Goal: Contribute content: Contribute content

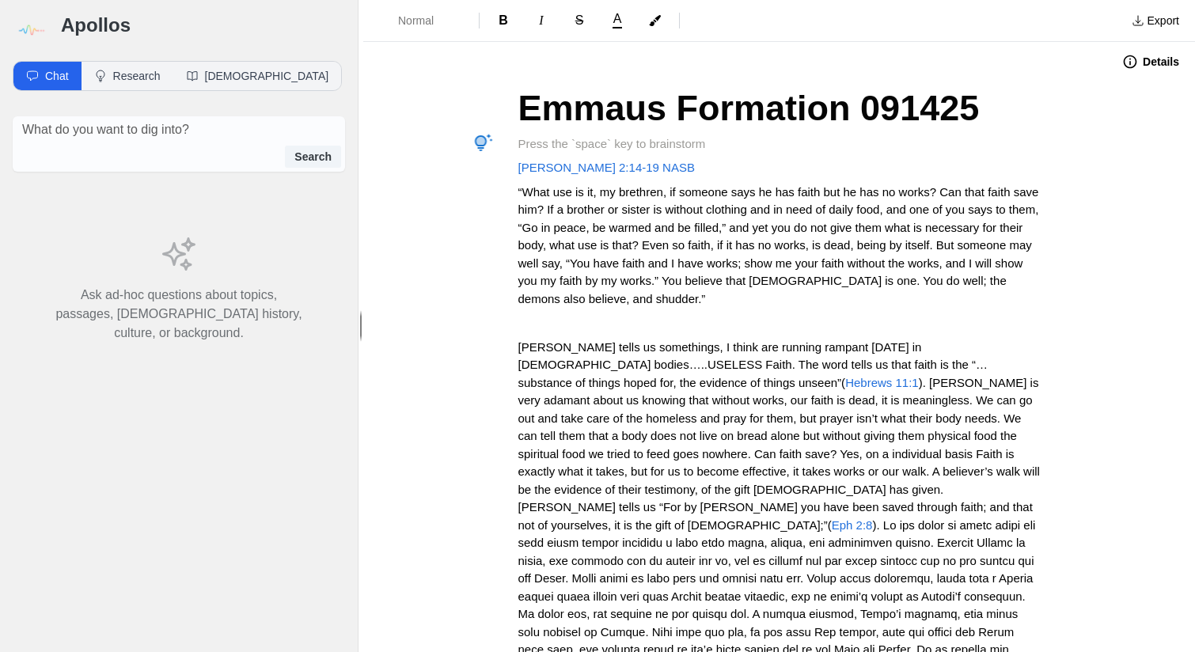
click at [39, 31] on img at bounding box center [31, 31] width 36 height 36
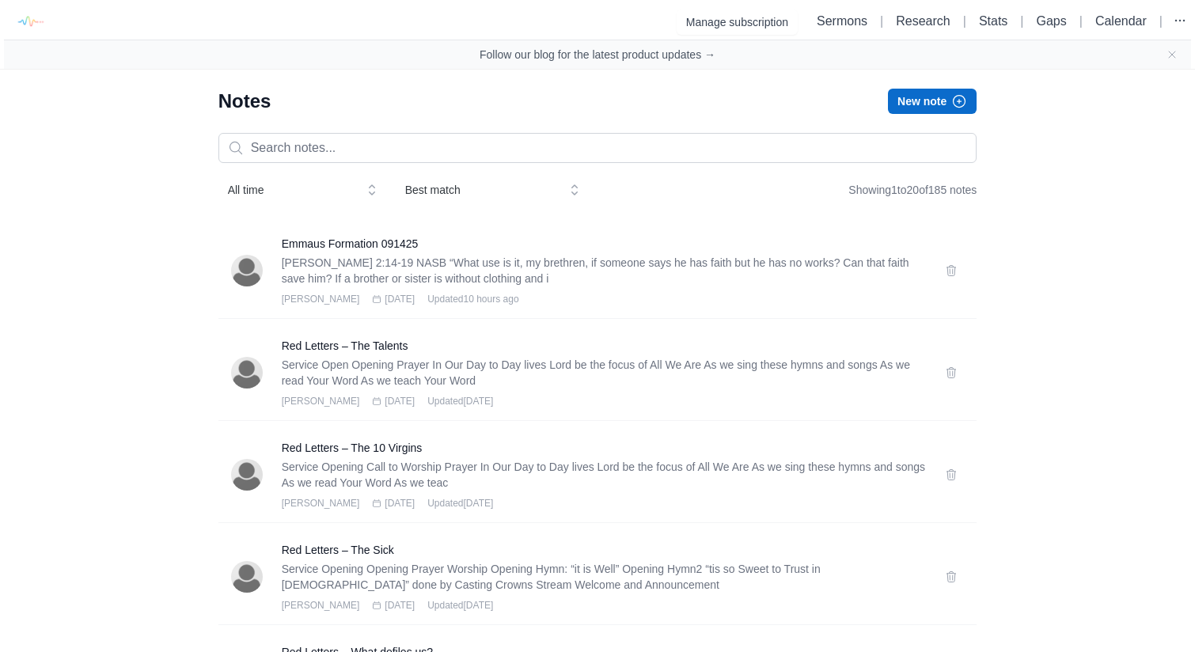
click at [945, 107] on button "New note" at bounding box center [932, 101] width 89 height 25
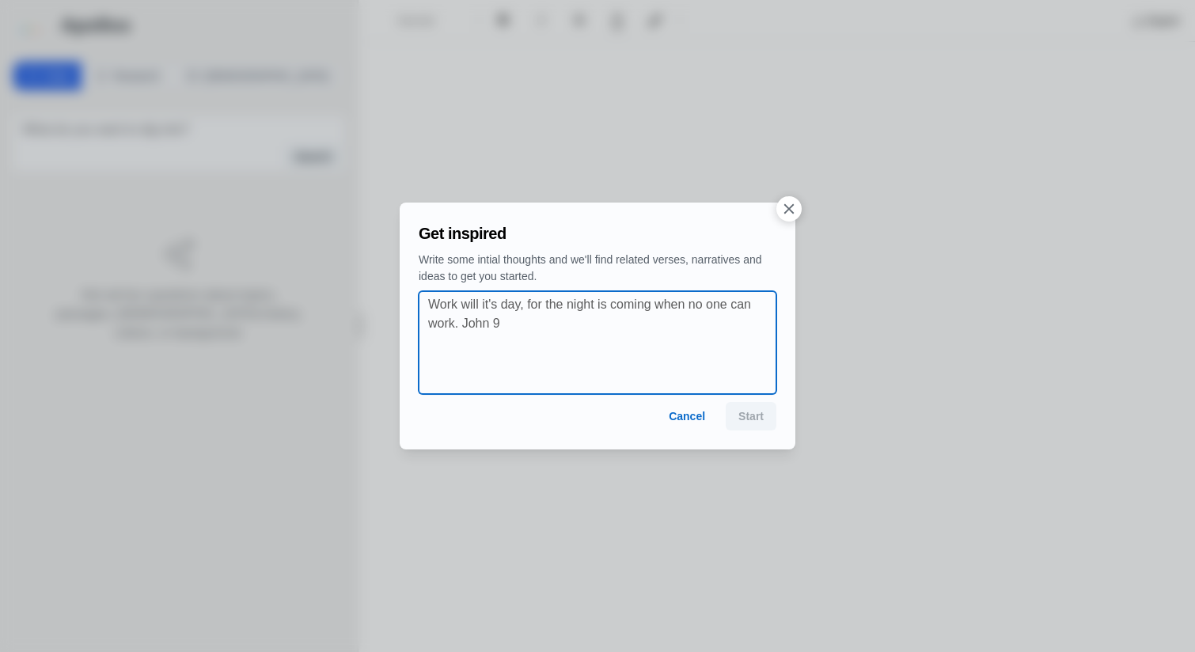
click at [585, 356] on textarea at bounding box center [602, 342] width 348 height 95
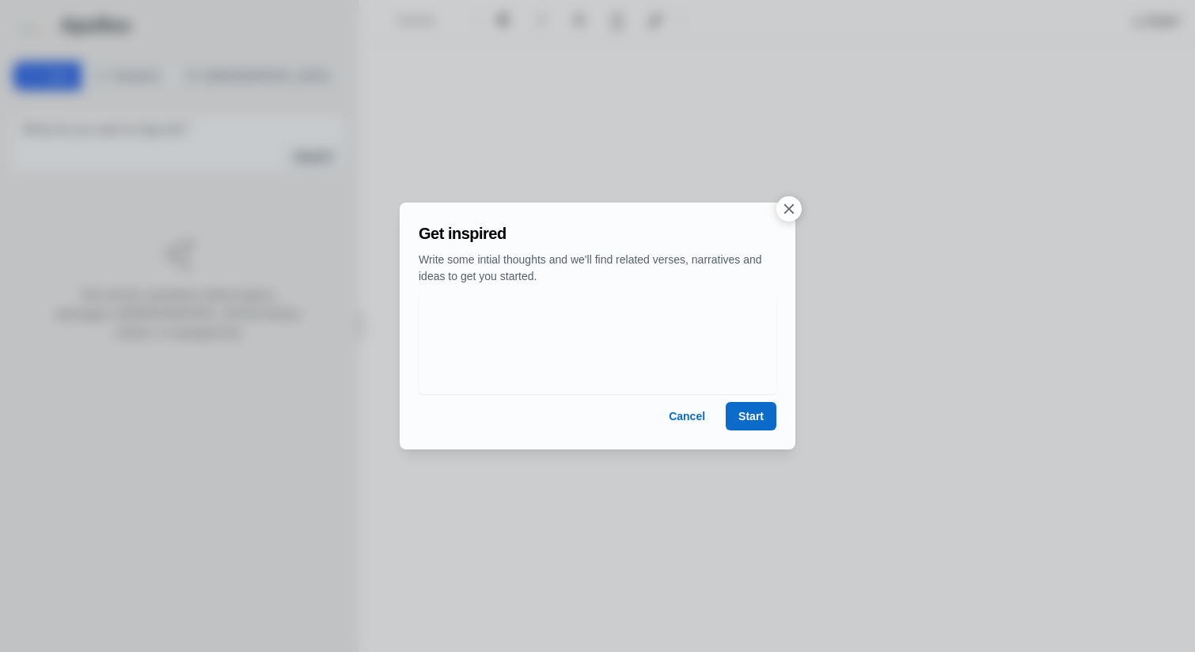
click at [755, 419] on button "Start" at bounding box center [751, 416] width 51 height 28
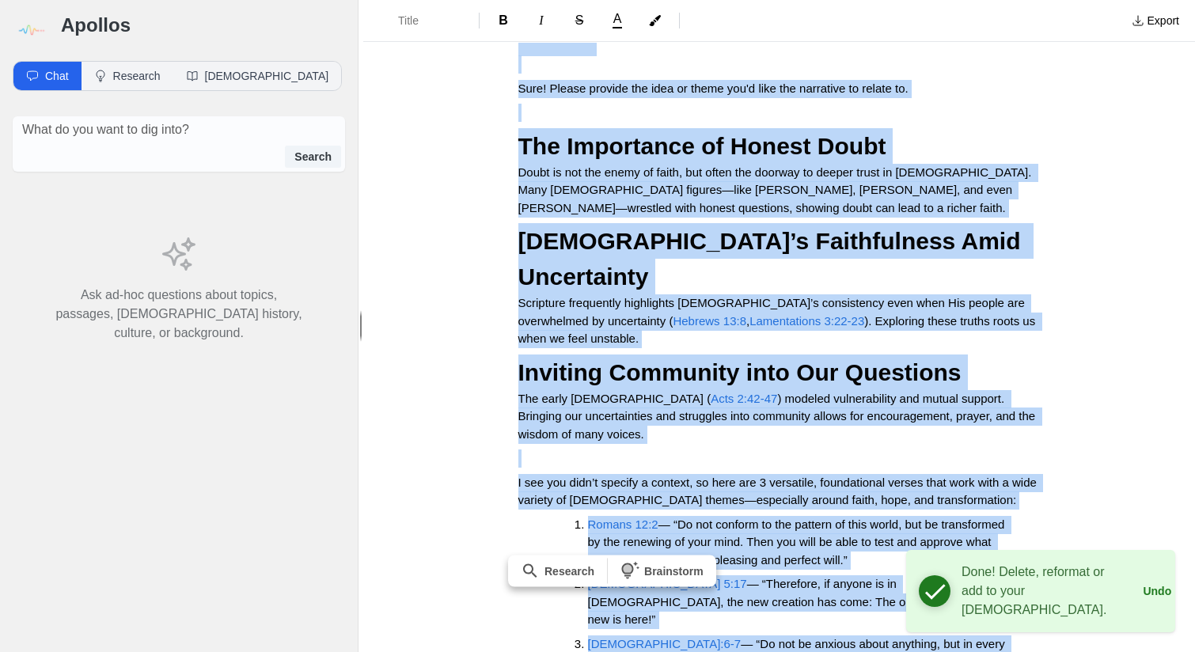
scroll to position [426, 0]
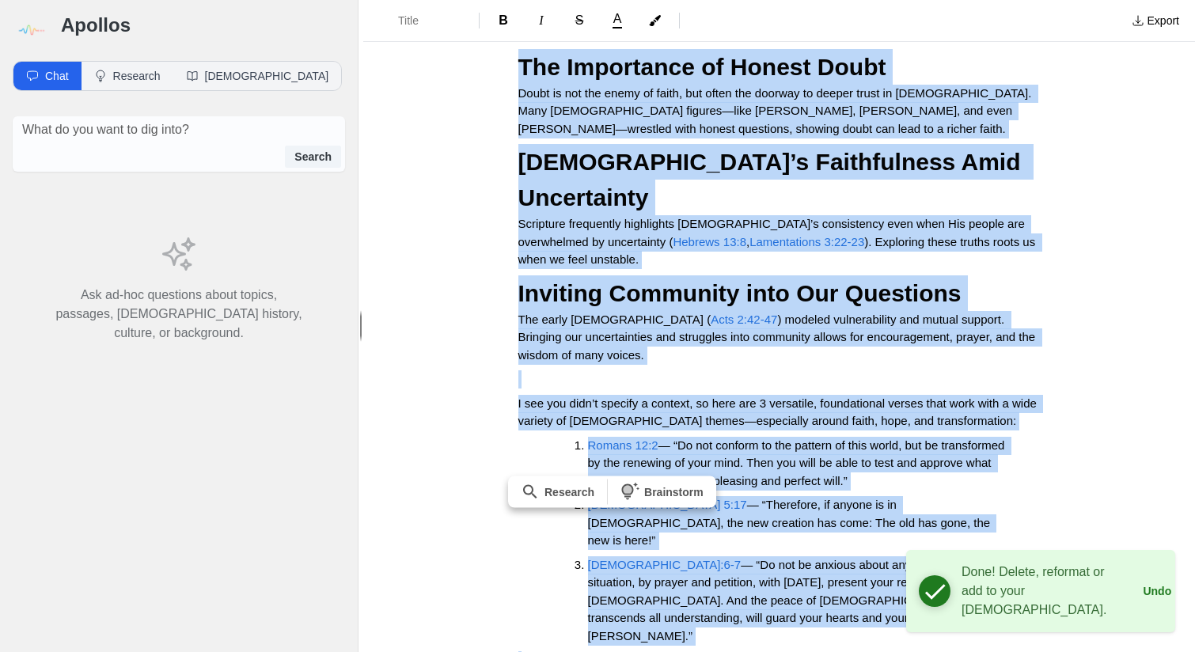
drag, startPoint x: 511, startPoint y: 102, endPoint x: 779, endPoint y: 624, distance: 586.8
click at [779, 624] on div "Certainly! It looks like the quotation marks are empty—could you clarify the th…" at bounding box center [779, 222] width 633 height 1132
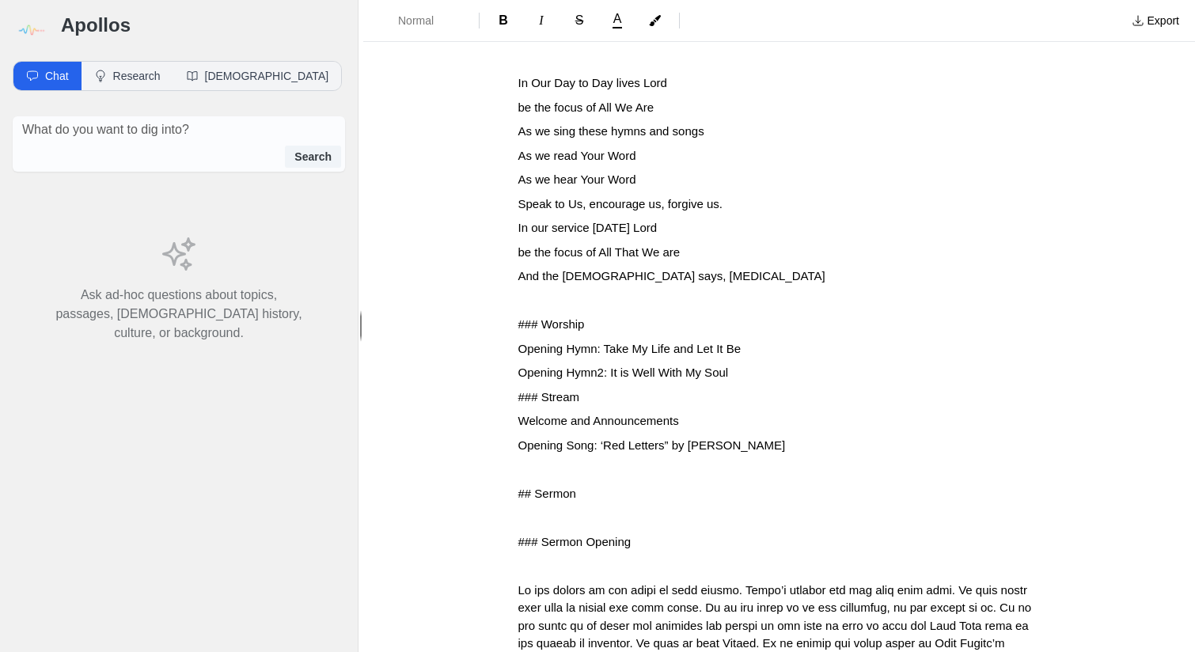
scroll to position [0, 0]
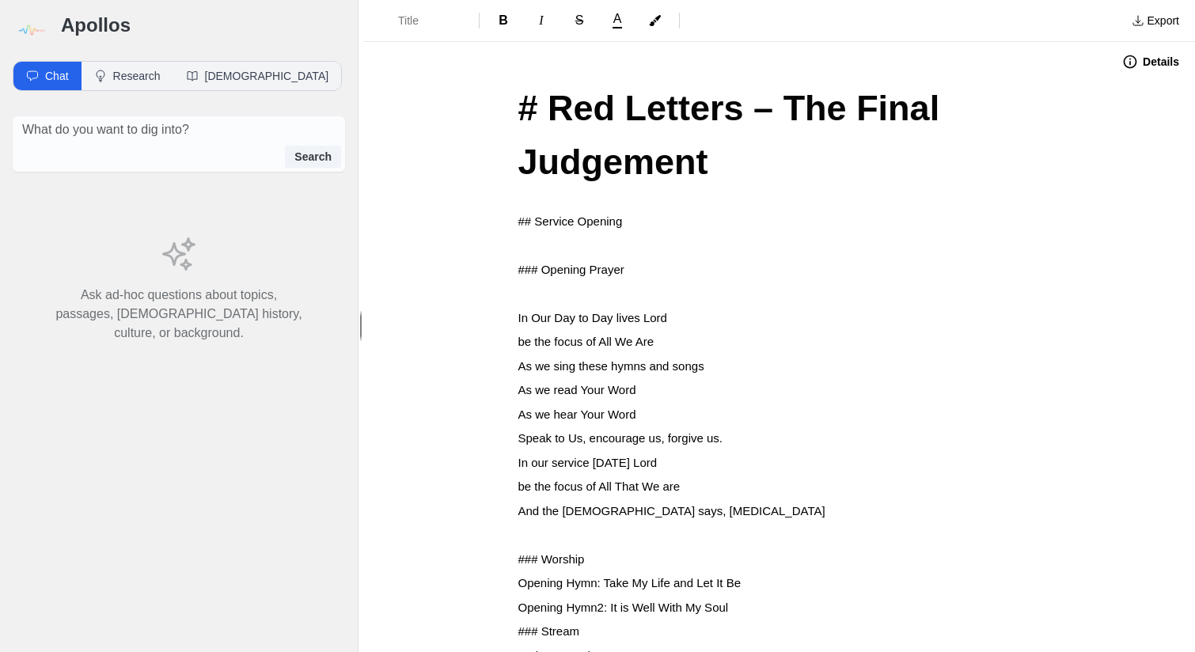
click at [548, 116] on span "# Red Letters – The Final Judgement" at bounding box center [733, 135] width 431 height 94
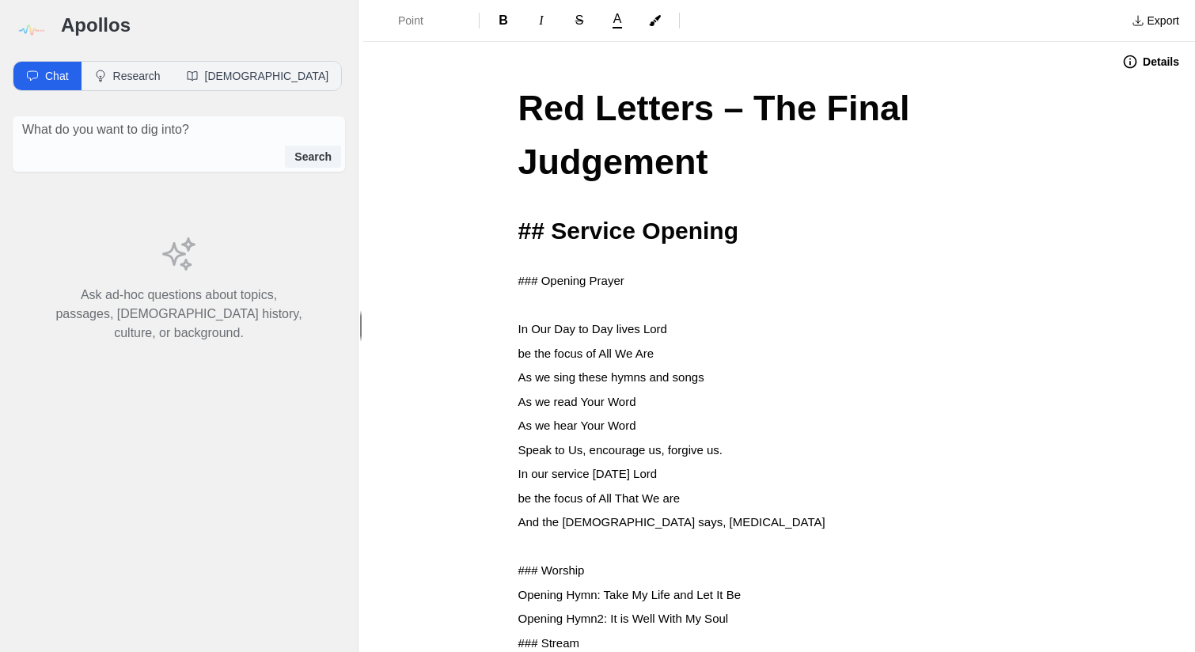
click at [552, 229] on span "## Service Opening" at bounding box center [628, 231] width 220 height 26
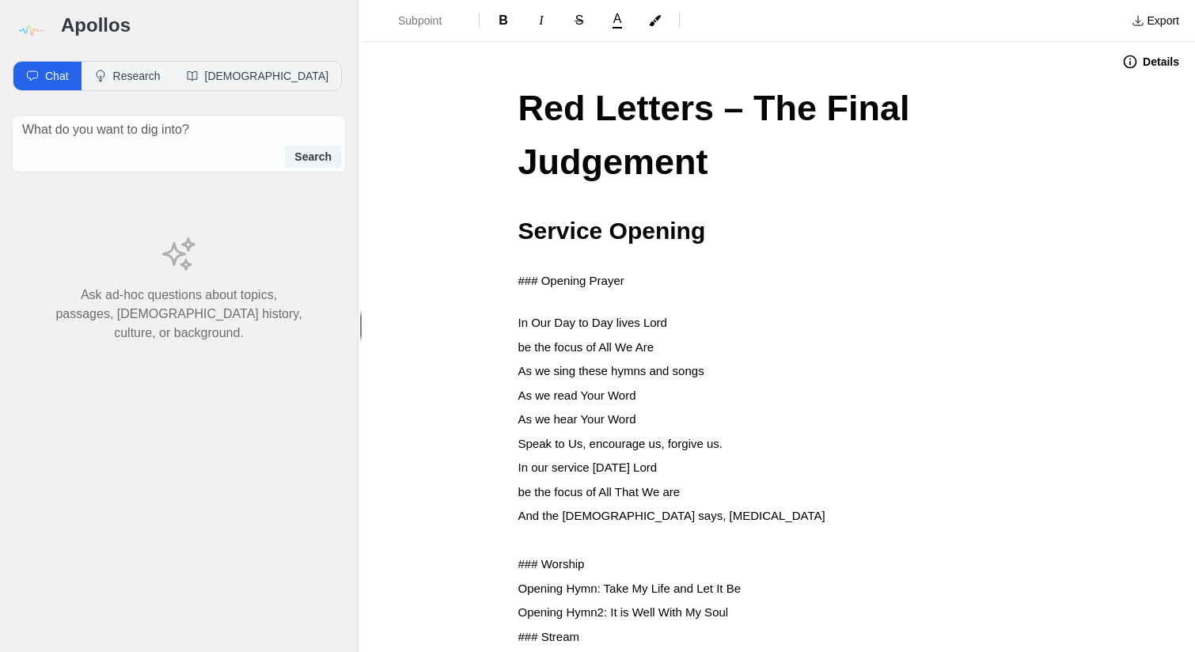
click at [541, 281] on span "### Opening Prayer" at bounding box center [571, 280] width 106 height 13
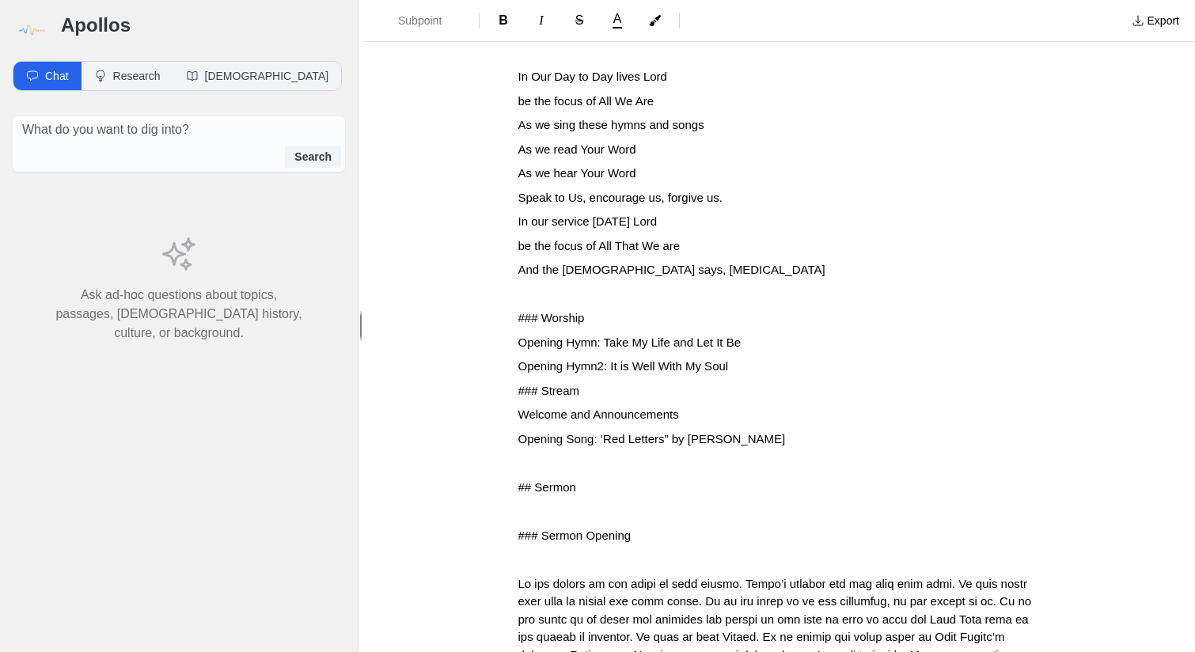
scroll to position [253, 0]
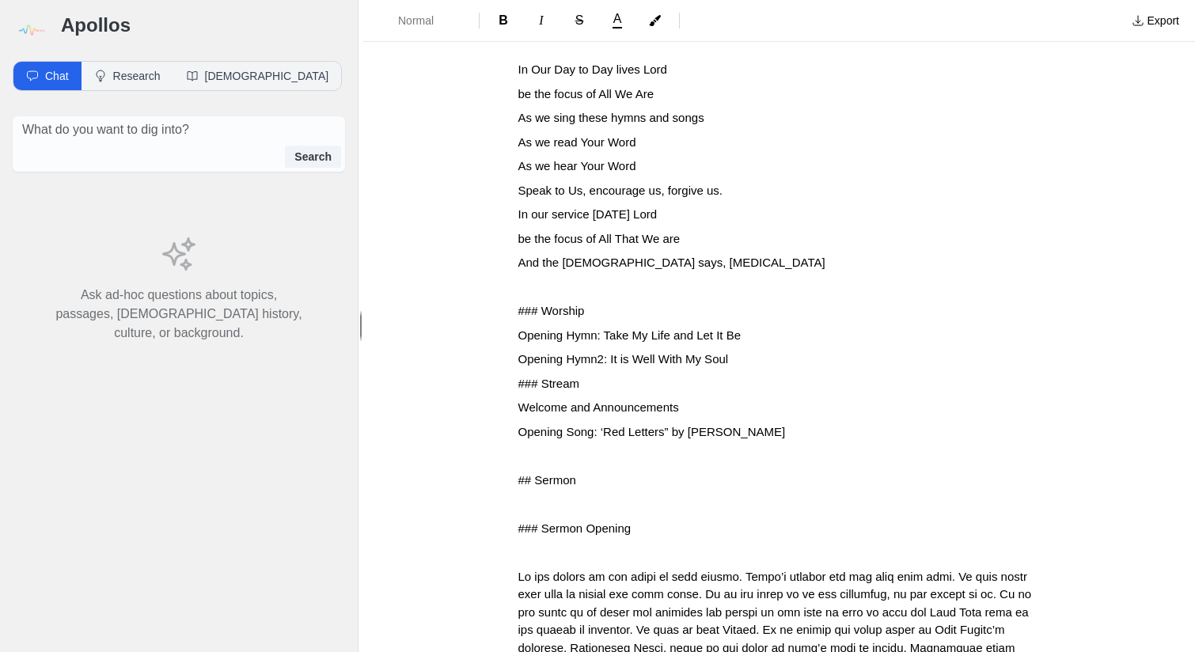
drag, startPoint x: 510, startPoint y: 303, endPoint x: 510, endPoint y: 327, distance: 23.7
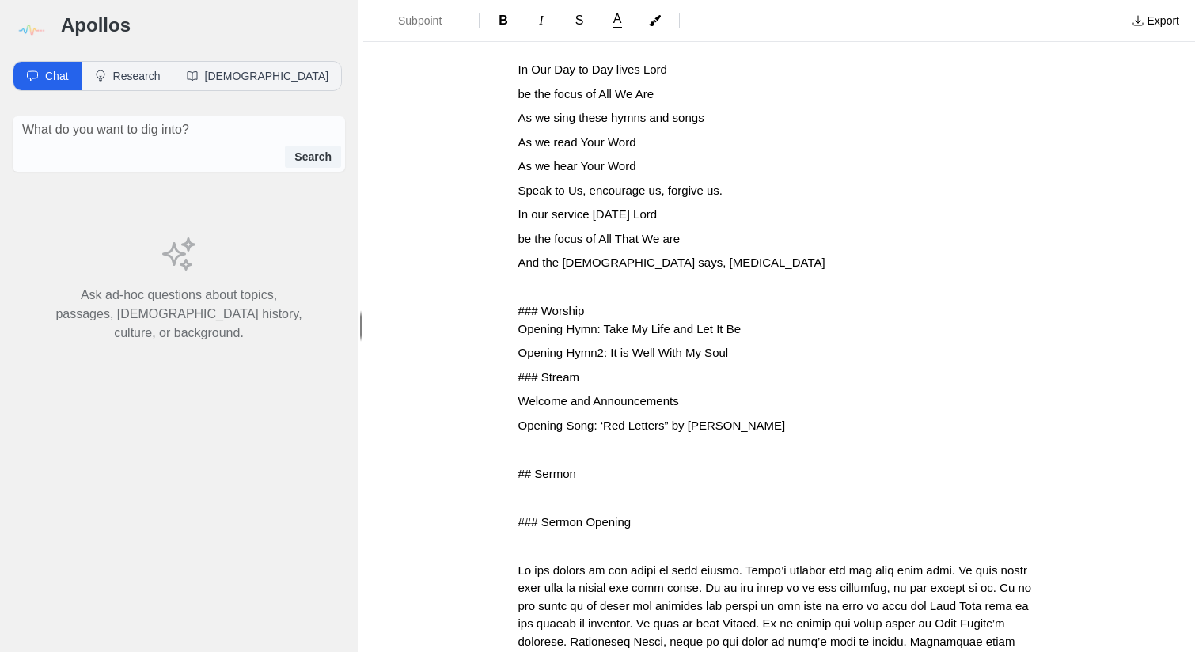
click at [540, 304] on span "### Worship" at bounding box center [551, 310] width 66 height 13
click at [734, 347] on p "Opening Hymn2: It is Well With My Soul" at bounding box center [779, 353] width 522 height 18
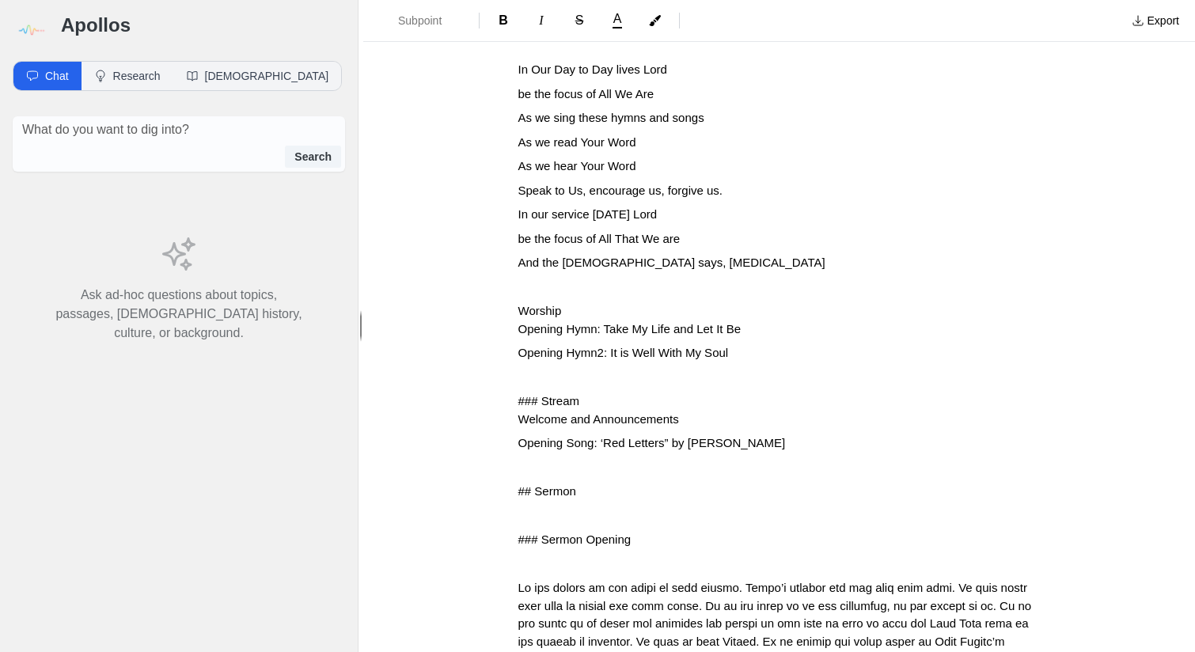
click at [540, 394] on span "### Stream" at bounding box center [549, 400] width 62 height 13
drag, startPoint x: 512, startPoint y: 480, endPoint x: 512, endPoint y: 503, distance: 22.9
click at [518, 484] on span "## Sermon" at bounding box center [547, 490] width 58 height 13
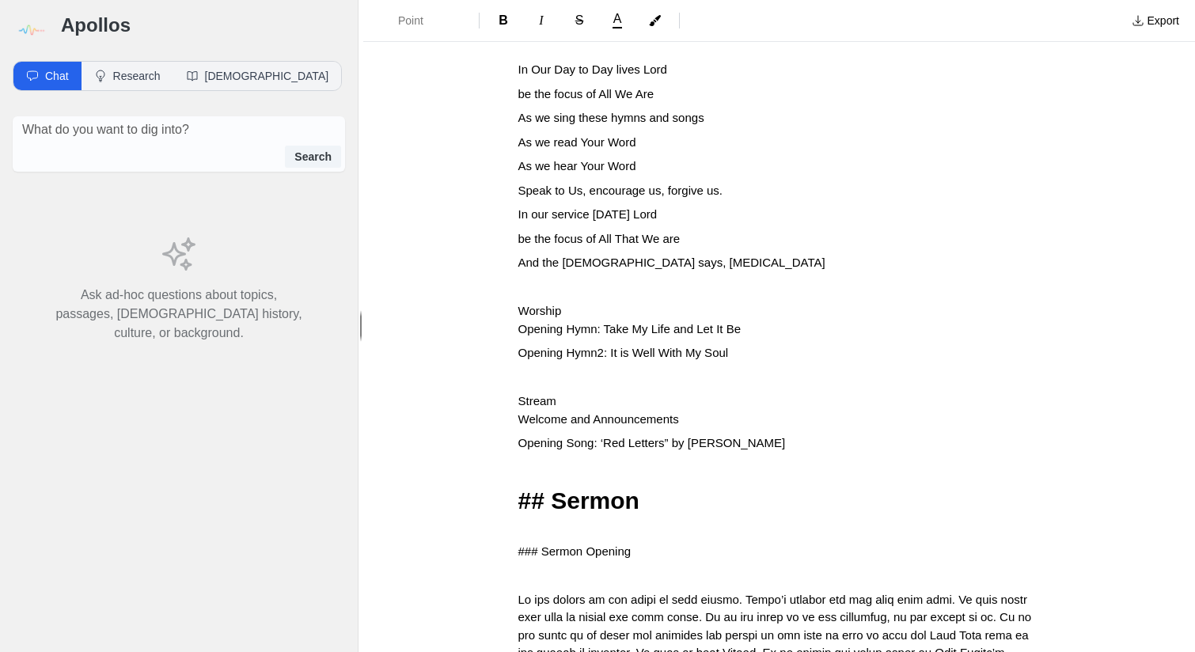
click at [552, 494] on span "## Sermon" at bounding box center [578, 500] width 121 height 26
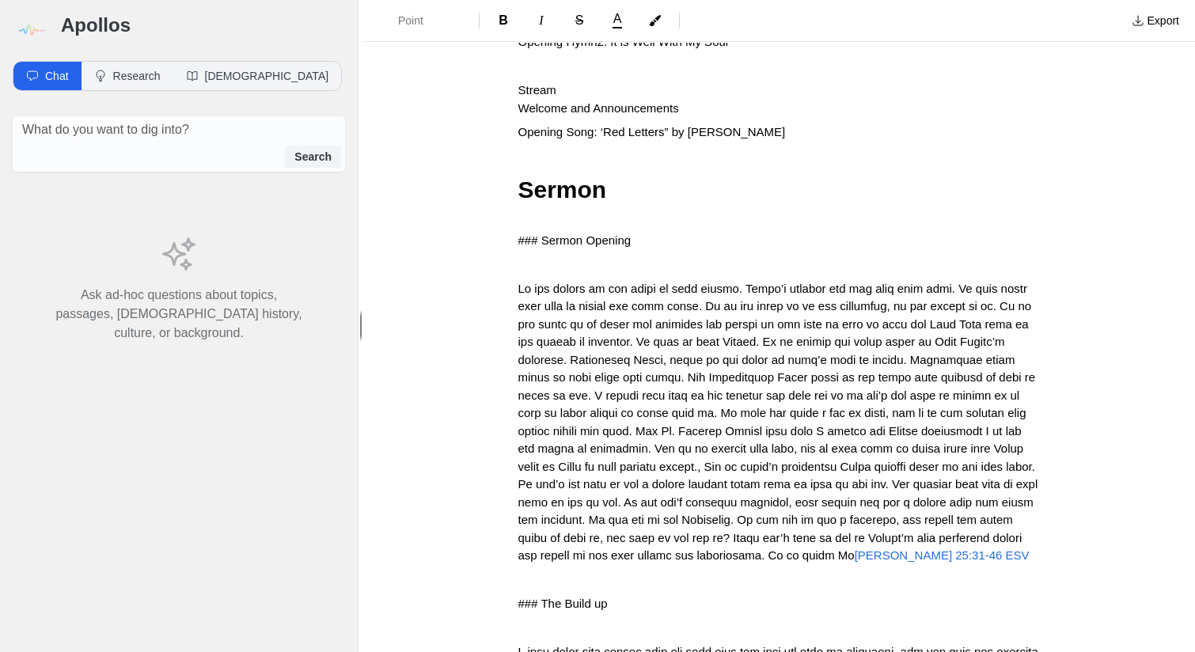
scroll to position [575, 0]
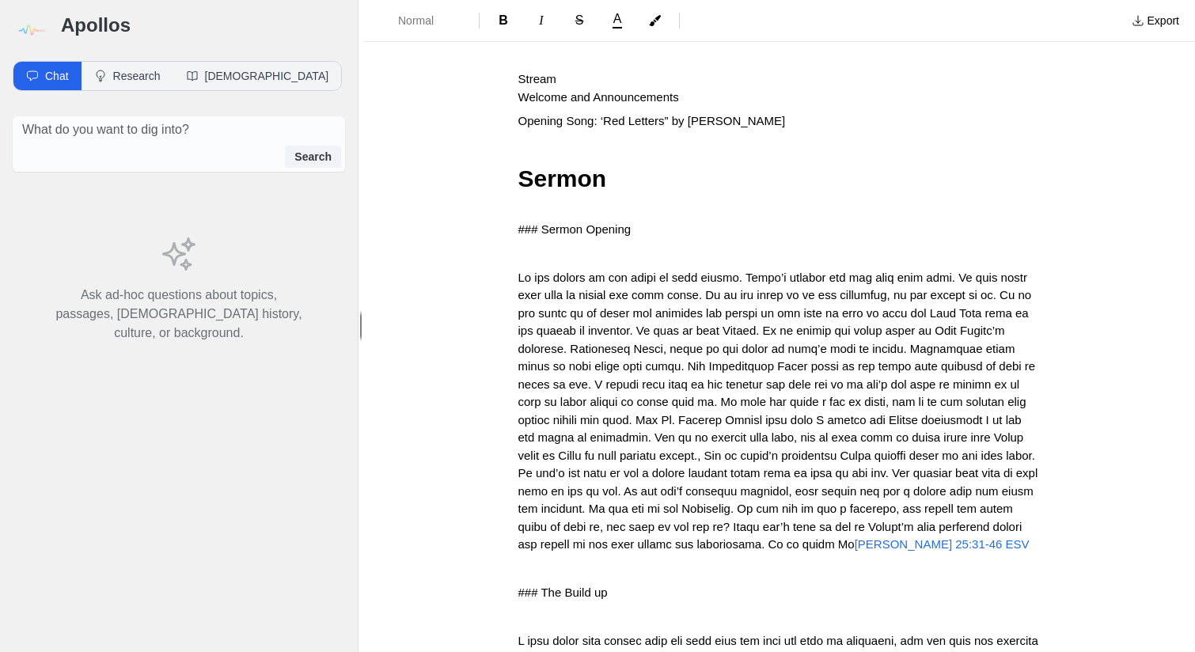
drag, startPoint x: 510, startPoint y: 218, endPoint x: 510, endPoint y: 245, distance: 27.7
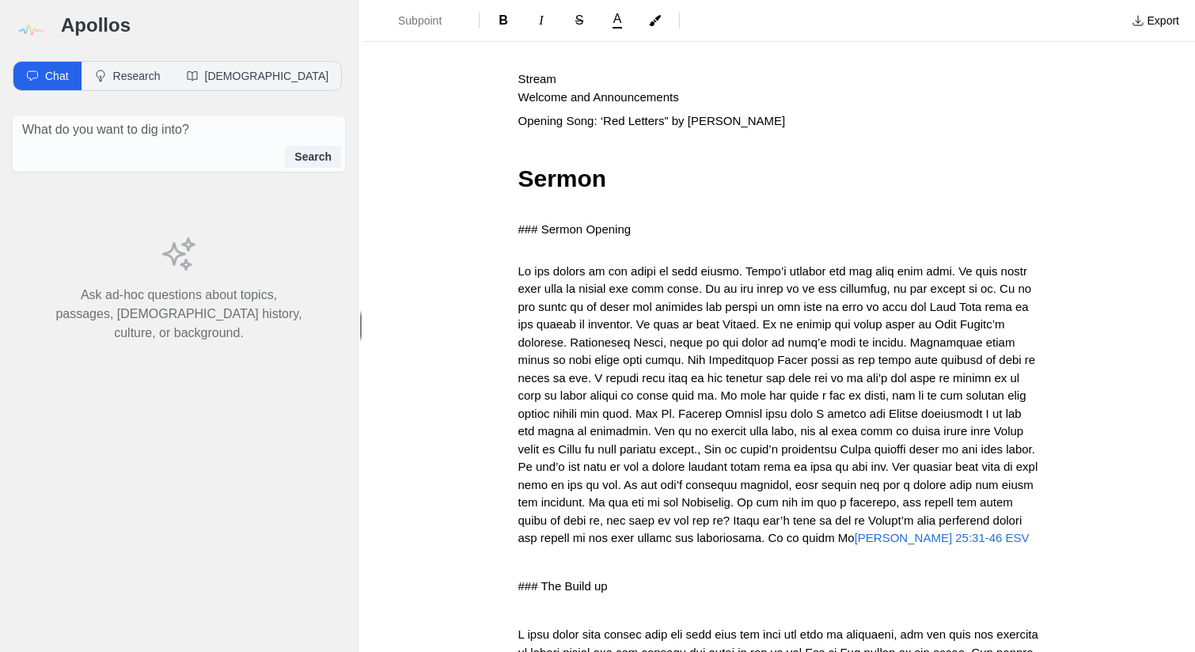
click at [540, 222] on span "### Sermon Opening" at bounding box center [574, 228] width 113 height 13
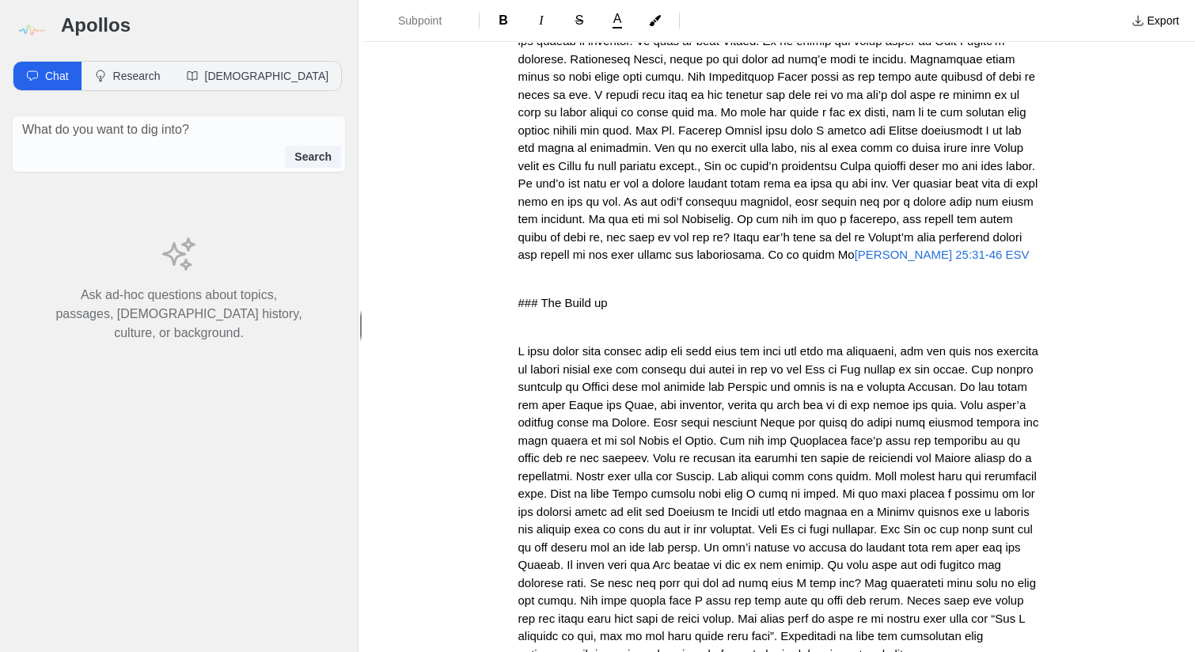
scroll to position [862, 0]
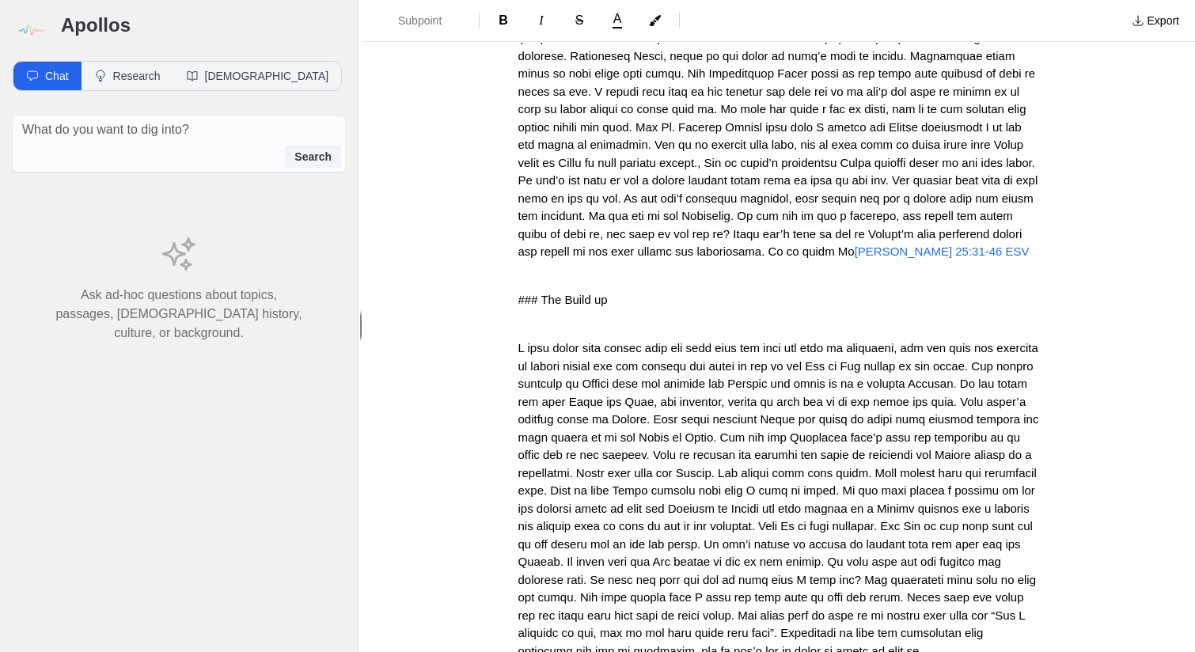
drag, startPoint x: 513, startPoint y: 303, endPoint x: 513, endPoint y: 316, distance: 12.7
click at [518, 328] on span at bounding box center [519, 323] width 3 height 13
click at [518, 295] on span "### The Build up" at bounding box center [562, 299] width 89 height 13
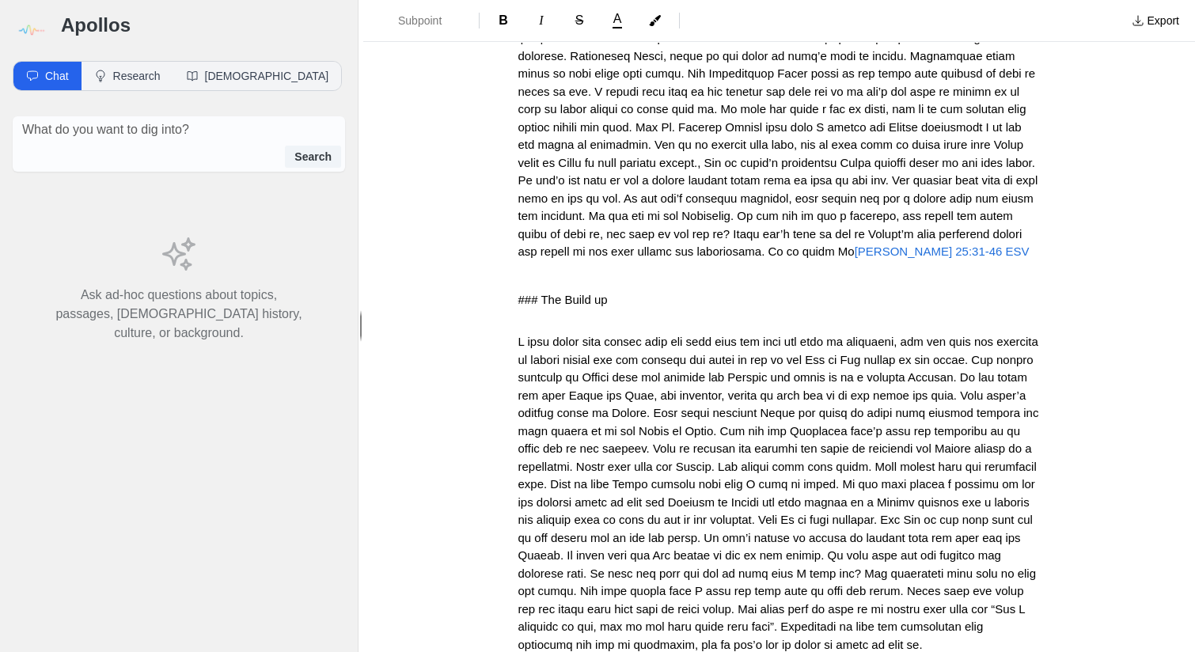
click at [542, 298] on span "### The Build up" at bounding box center [562, 299] width 89 height 13
click at [538, 298] on span "### The Build up" at bounding box center [562, 299] width 89 height 13
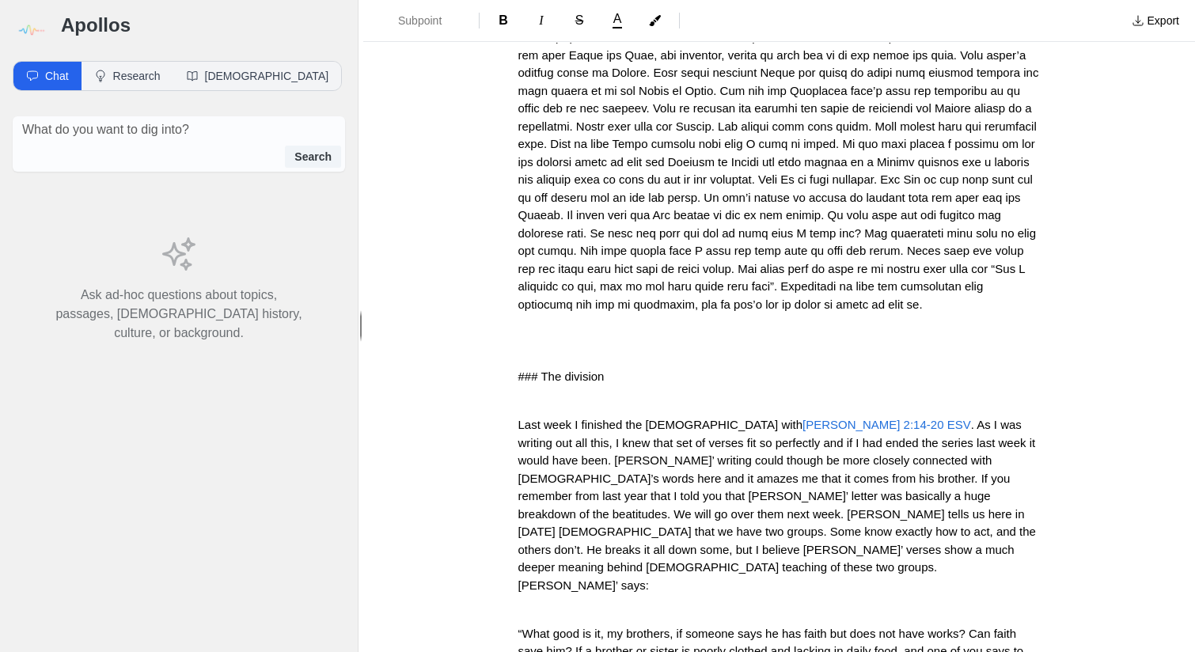
scroll to position [1213, 0]
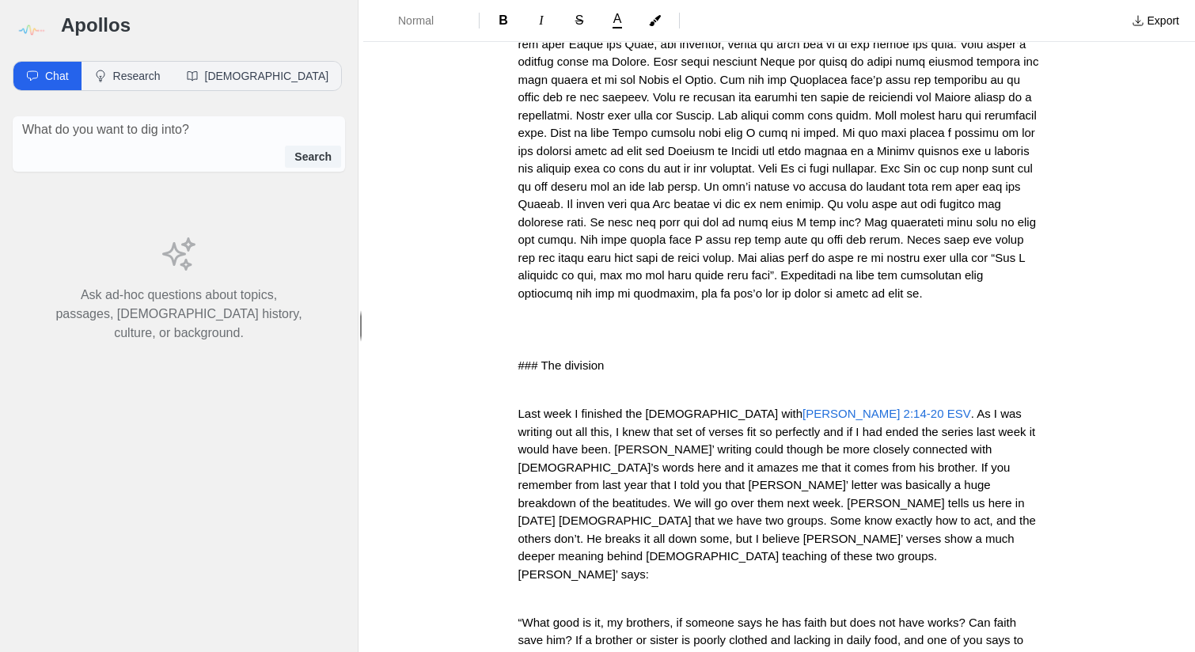
click at [544, 348] on p at bounding box center [779, 342] width 522 height 18
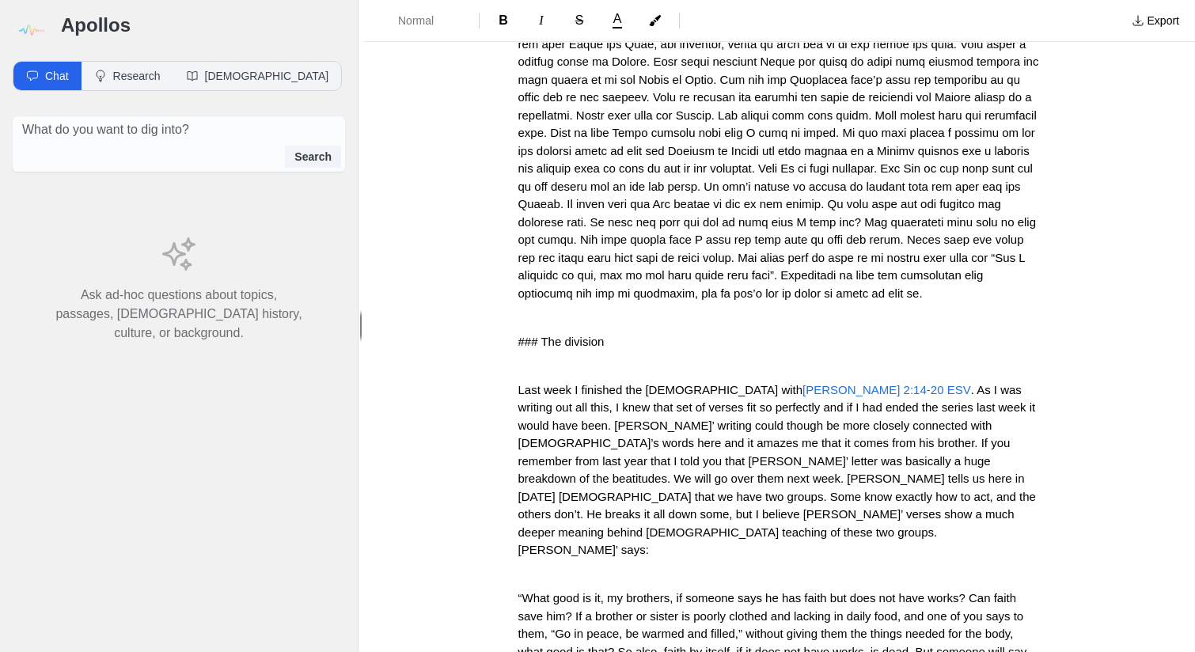
drag, startPoint x: 507, startPoint y: 349, endPoint x: 507, endPoint y: 366, distance: 16.6
click at [507, 357] on div "Red Letters – The Final Judgement Service Opening Opening Prayer In Our Day to …" at bounding box center [779, 322] width 633 height 2908
click at [507, 366] on div "Red Letters – The Final Judgement Service Opening Opening Prayer In Our Day to …" at bounding box center [779, 322] width 633 height 2908
click at [518, 348] on span "### The division" at bounding box center [561, 341] width 86 height 13
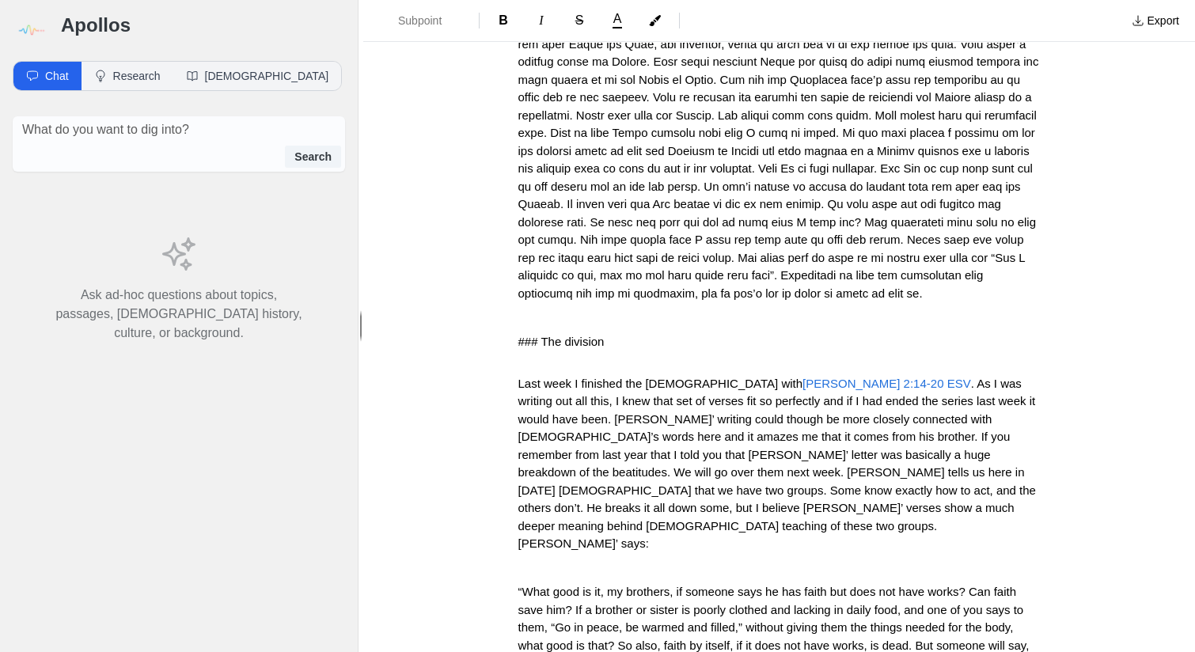
drag, startPoint x: 540, startPoint y: 351, endPoint x: 540, endPoint y: 378, distance: 26.9
click at [540, 348] on span "### The division" at bounding box center [561, 341] width 86 height 13
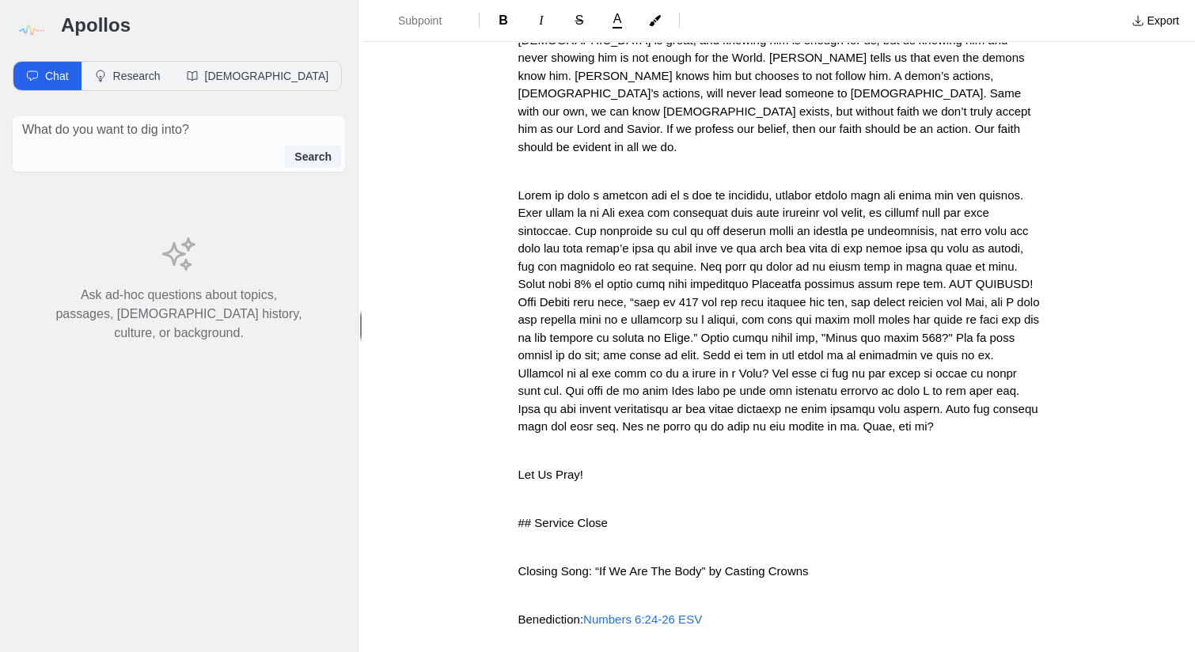
scroll to position [2194, 0]
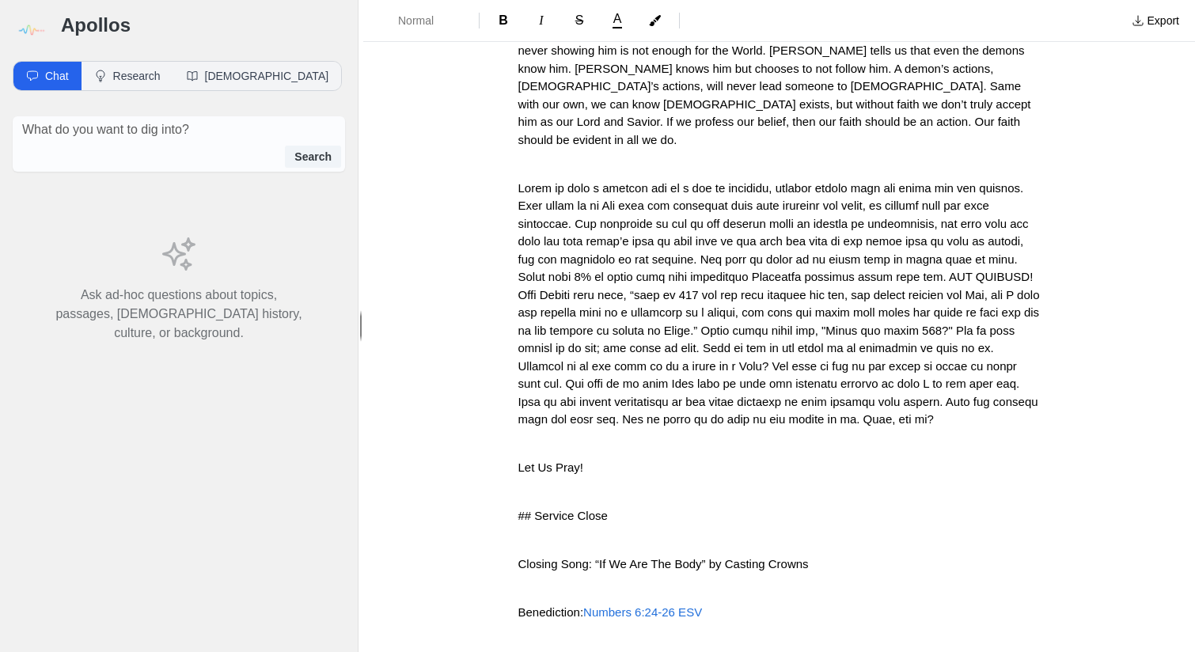
click at [518, 509] on span "## Service Close" at bounding box center [562, 515] width 89 height 13
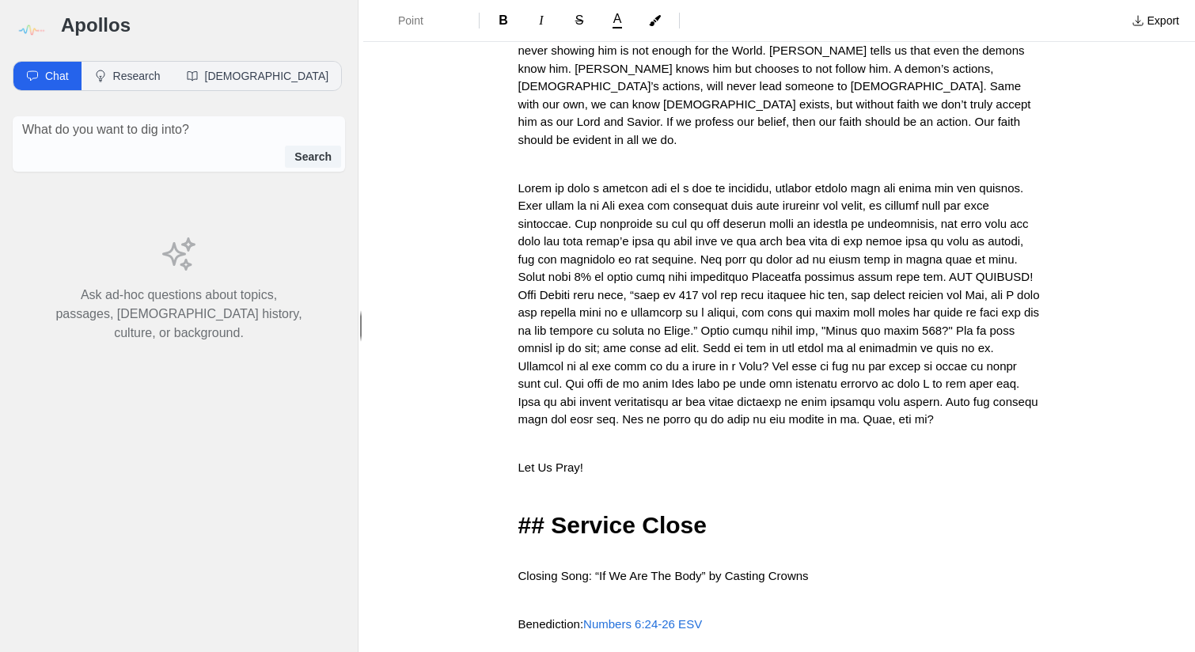
click at [552, 512] on span "## Service Close" at bounding box center [612, 525] width 189 height 26
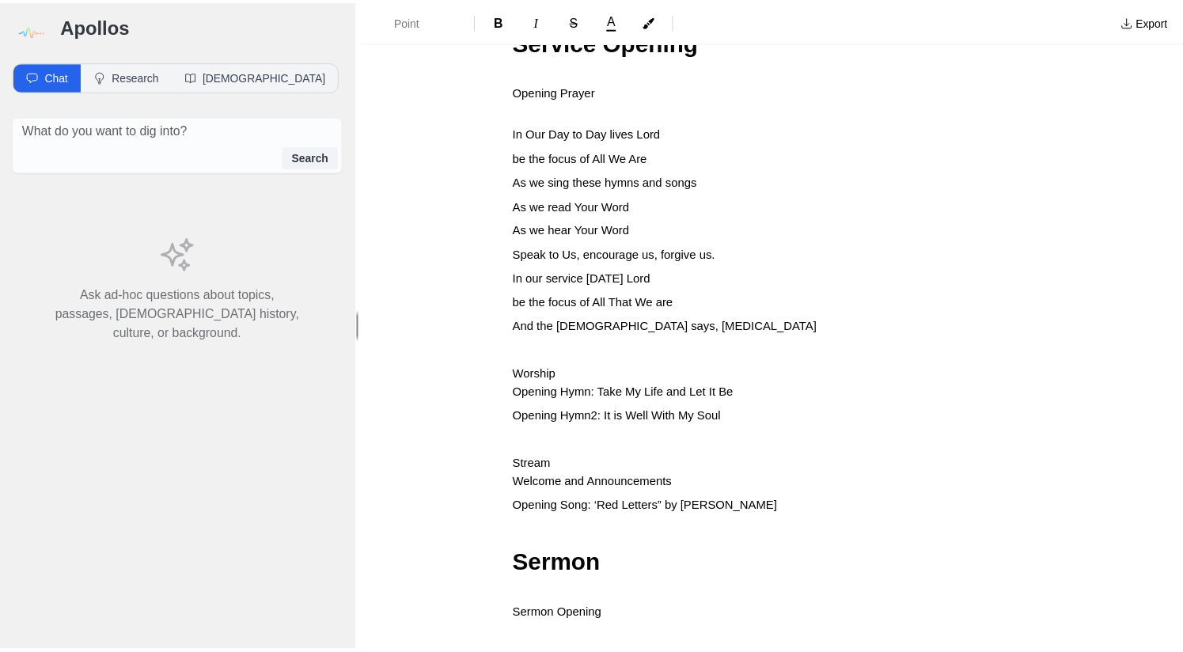
scroll to position [0, 0]
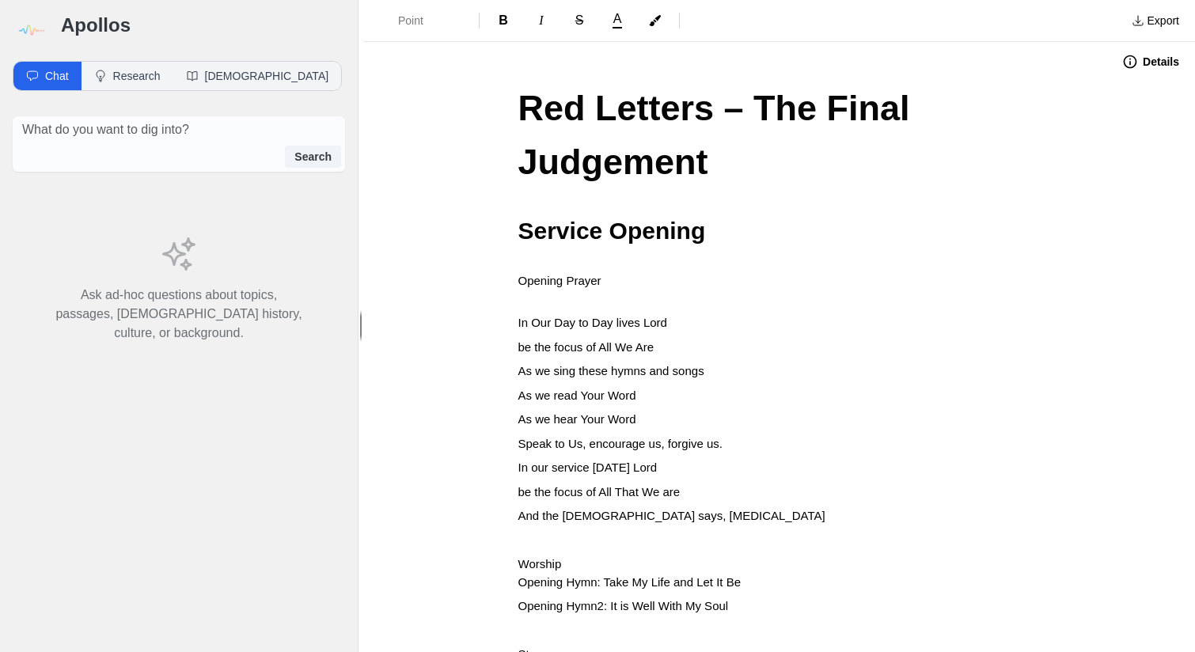
click at [34, 29] on img at bounding box center [31, 31] width 36 height 36
